Goal: Task Accomplishment & Management: Manage account settings

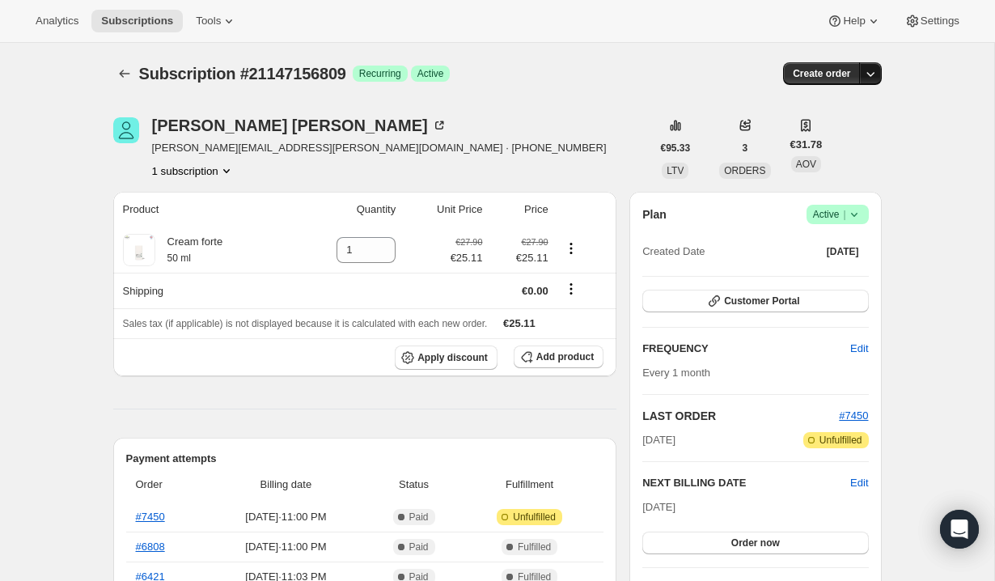
click at [872, 71] on icon "button" at bounding box center [870, 74] width 16 height 16
click at [873, 82] on button "button" at bounding box center [870, 73] width 23 height 23
click at [653, 49] on div "Subscription #21147156809. This page is ready Subscription #21147156809 Success…" at bounding box center [497, 73] width 768 height 61
click at [575, 253] on icon "Product actions" at bounding box center [571, 248] width 16 height 16
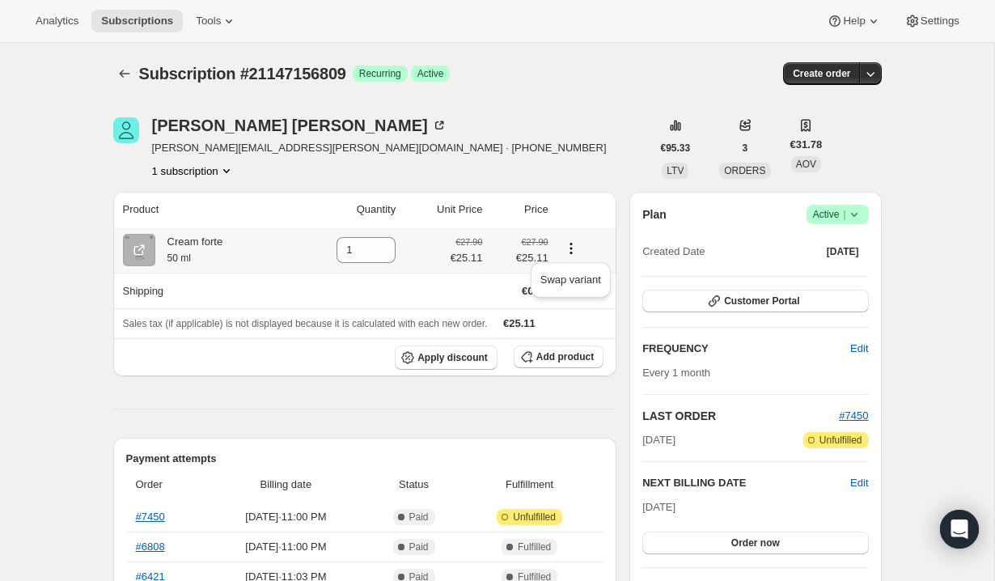
click at [572, 252] on icon "Product actions" at bounding box center [570, 253] width 2 height 2
click at [852, 217] on icon at bounding box center [854, 214] width 16 height 16
click at [847, 271] on span "Cancel subscription" at bounding box center [832, 274] width 91 height 12
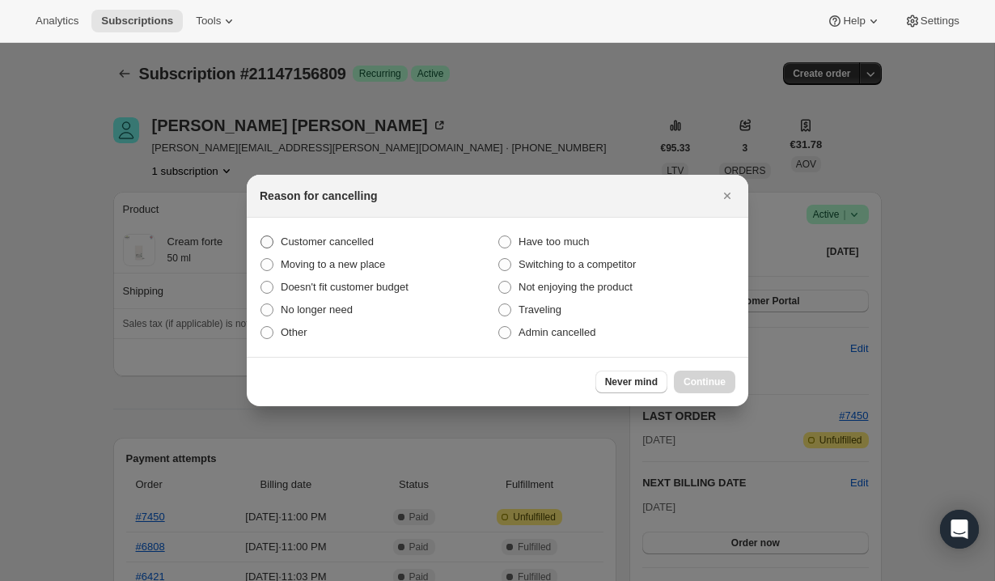
click at [358, 242] on span "Customer cancelled" at bounding box center [327, 241] width 93 height 12
click at [261, 236] on input "Customer cancelled" at bounding box center [260, 235] width 1 height 1
radio input "true"
click at [717, 384] on span "Continue" at bounding box center [704, 381] width 42 height 13
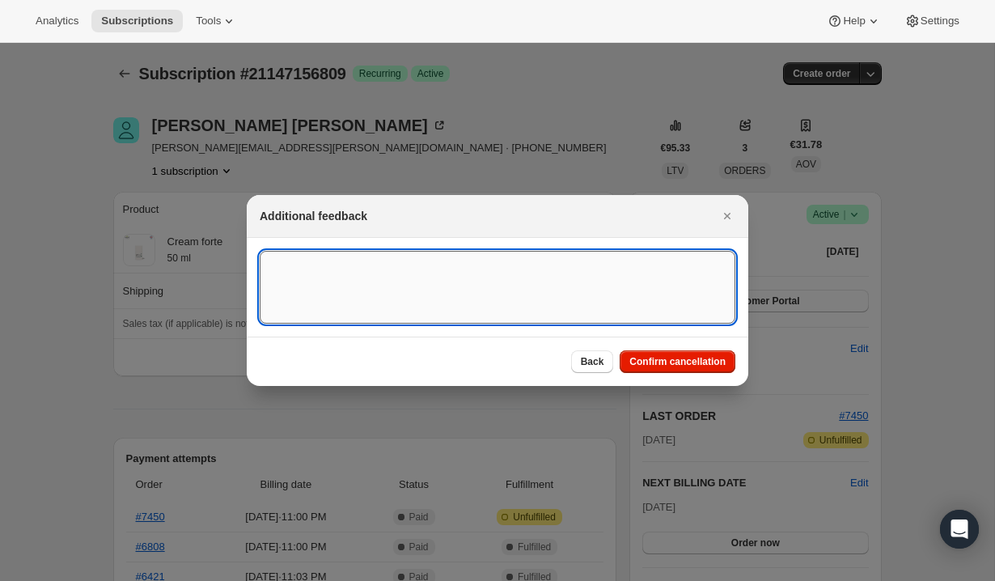
click at [597, 311] on textarea ":r7g:" at bounding box center [498, 287] width 476 height 73
type textarea "Customer cancelled by opening a case in Paypal"
click at [690, 366] on span "Confirm cancellation" at bounding box center [677, 361] width 96 height 13
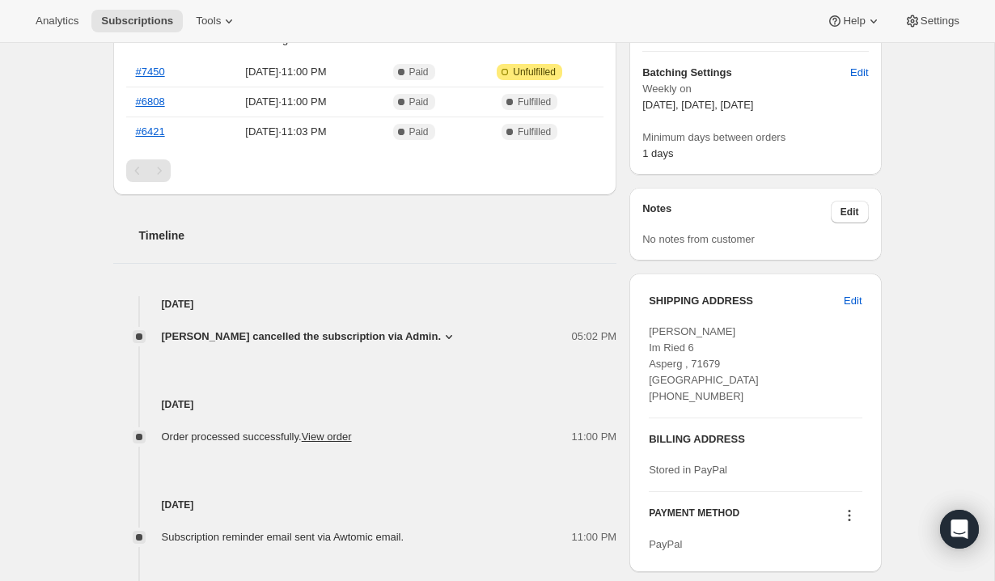
scroll to position [805, 0]
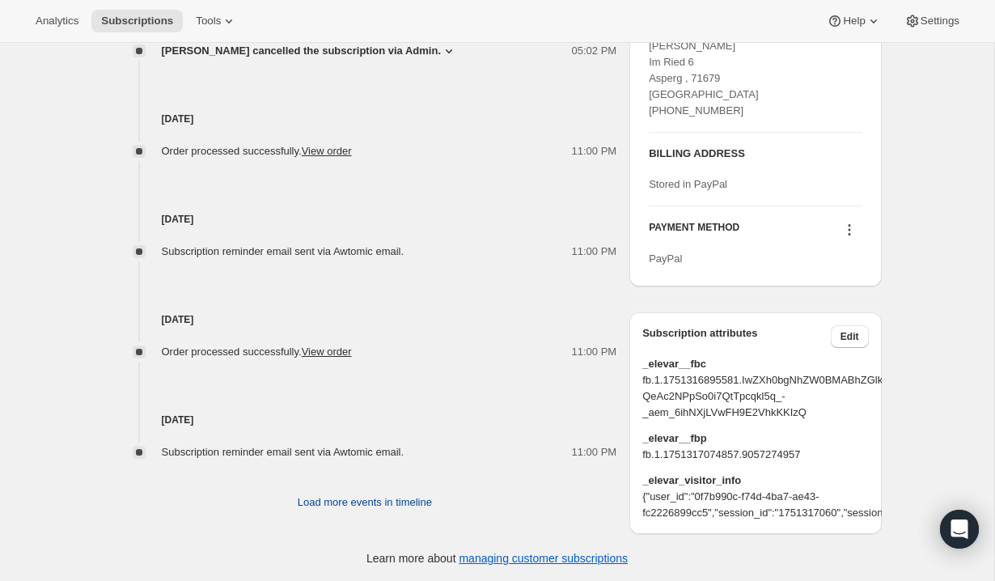
click at [394, 499] on span "Load more events in timeline" at bounding box center [365, 502] width 134 height 16
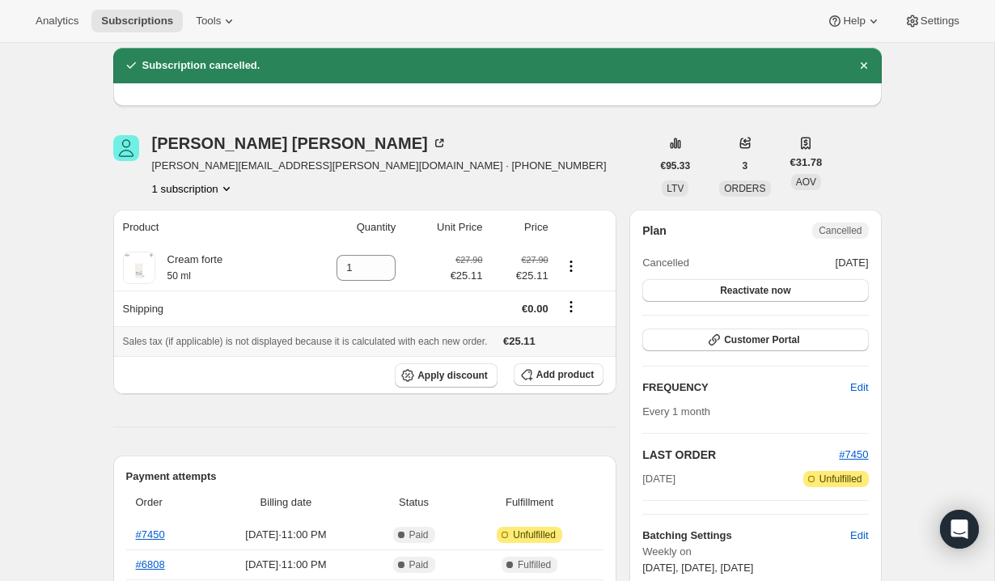
scroll to position [306, 0]
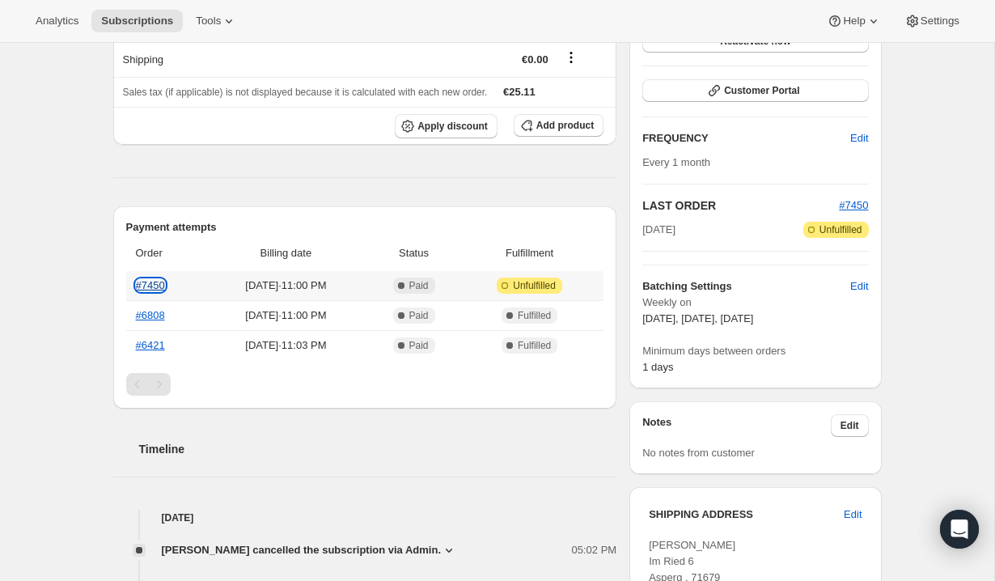
click at [154, 281] on link "#7450" at bounding box center [150, 285] width 29 height 12
